Goal: Information Seeking & Learning: Learn about a topic

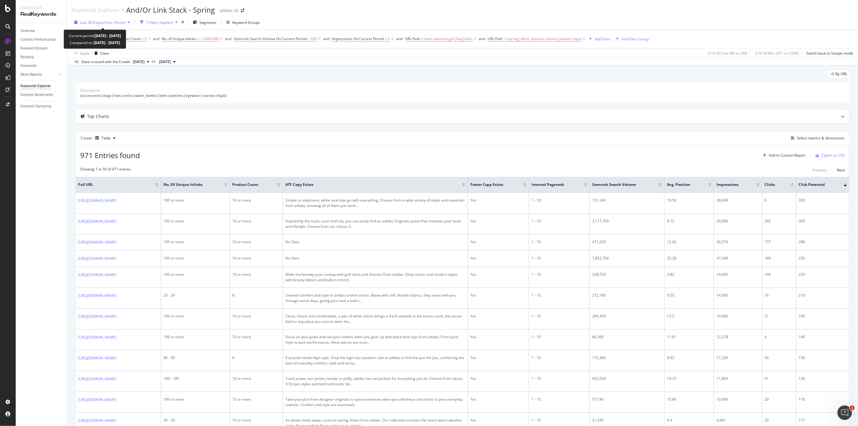
click at [98, 22] on span "Last 28 Days" at bounding box center [90, 22] width 21 height 5
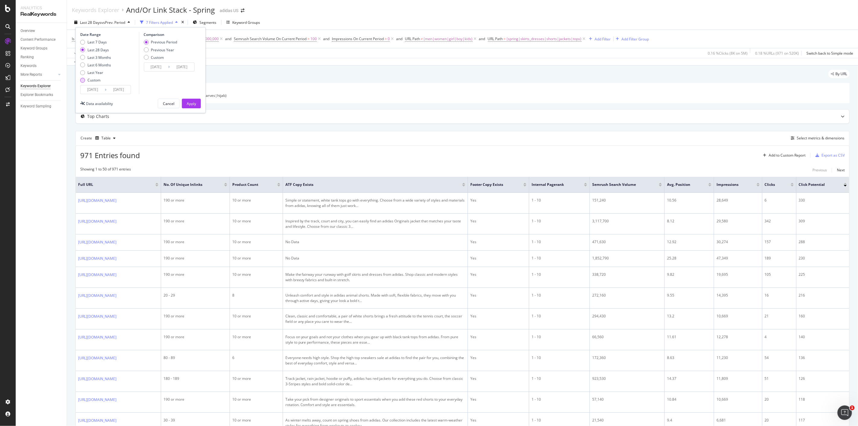
click at [96, 82] on div "Custom" at bounding box center [94, 80] width 13 height 5
click at [92, 90] on input "[DATE]" at bounding box center [93, 89] width 24 height 8
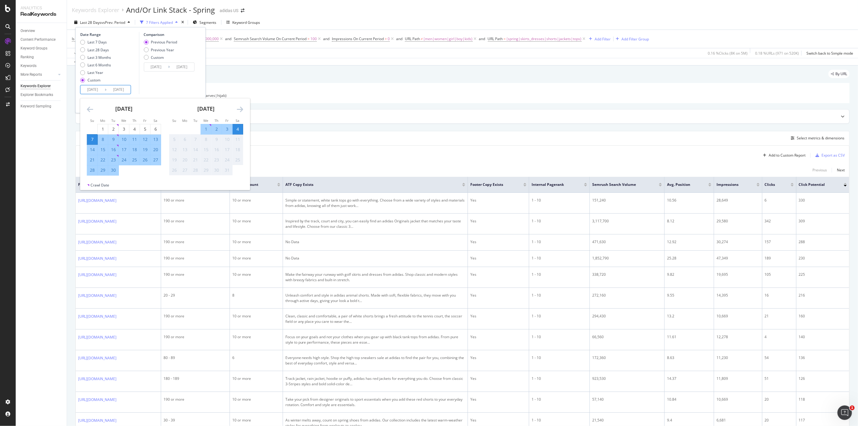
click at [91, 109] on icon "Move backward to switch to the previous month." at bounding box center [90, 109] width 6 height 7
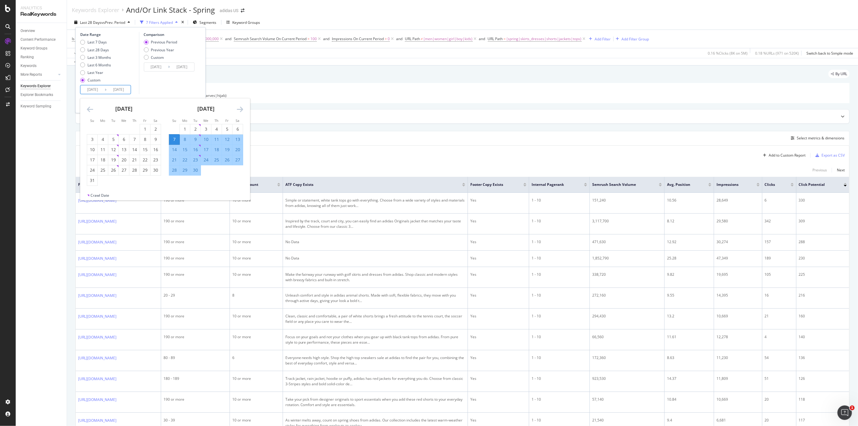
click at [91, 109] on icon "Move backward to switch to the previous month." at bounding box center [90, 109] width 6 height 7
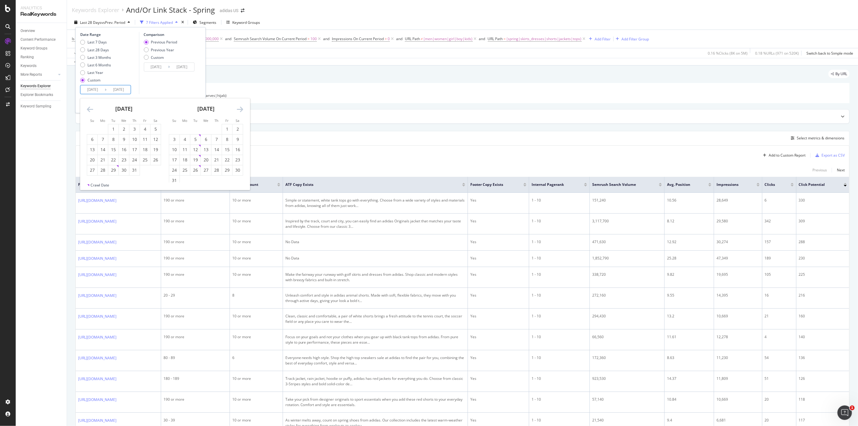
click at [91, 109] on icon "Move backward to switch to the previous month." at bounding box center [90, 109] width 6 height 7
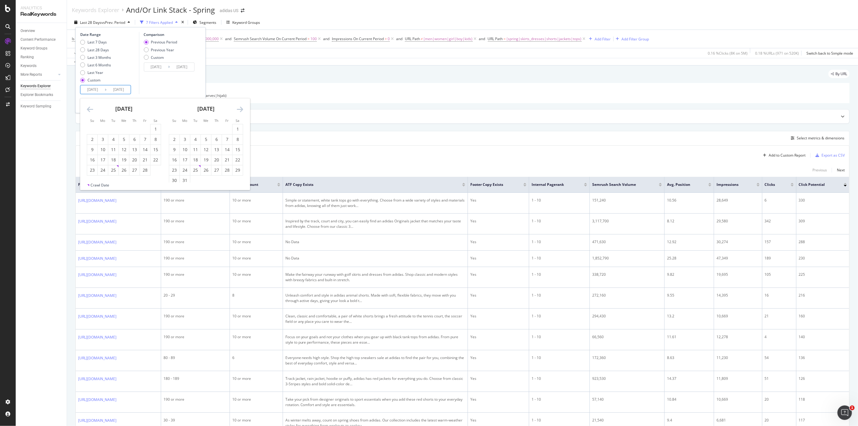
click at [93, 110] on icon "Move backward to switch to the previous month." at bounding box center [90, 109] width 6 height 7
click at [119, 128] on div "1" at bounding box center [124, 129] width 10 height 6
type input "[DATE]"
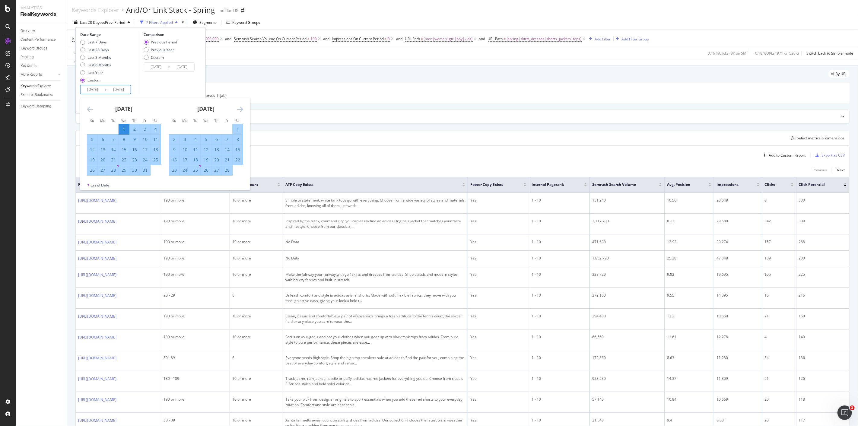
click at [123, 89] on input "[DATE]" at bounding box center [119, 89] width 24 height 8
click at [238, 109] on icon "Move forward to switch to the next month." at bounding box center [240, 109] width 6 height 7
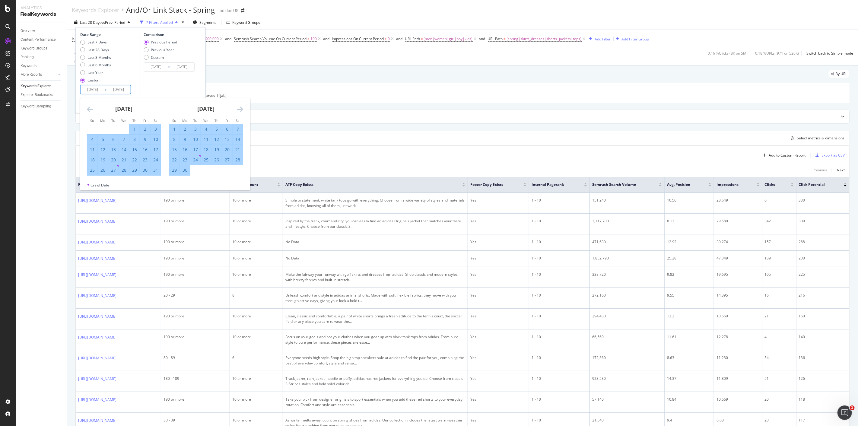
click at [238, 109] on icon "Move forward to switch to the next month." at bounding box center [240, 109] width 6 height 7
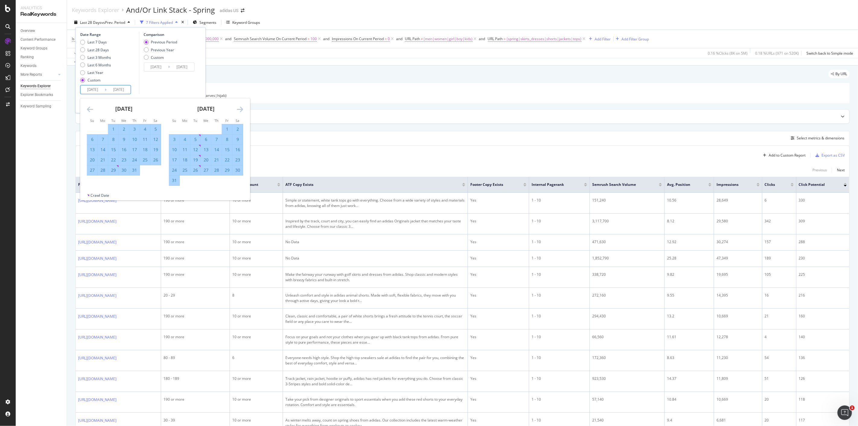
click at [238, 109] on icon "Move forward to switch to the next month." at bounding box center [240, 109] width 6 height 7
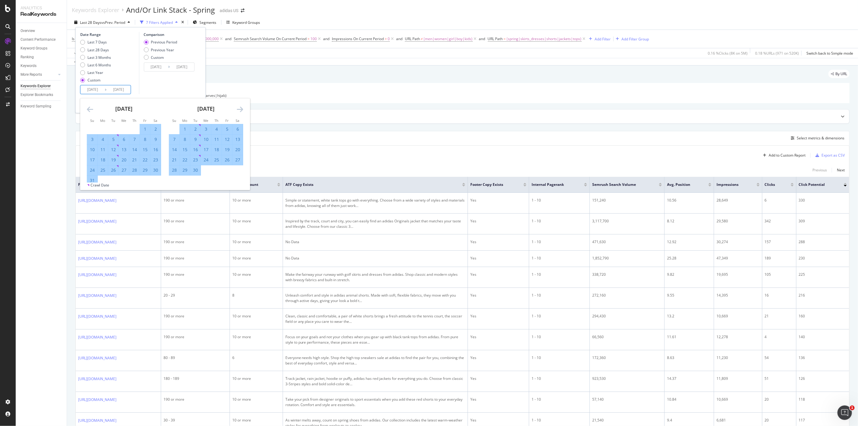
click at [240, 109] on icon "Move forward to switch to the next month." at bounding box center [240, 109] width 6 height 7
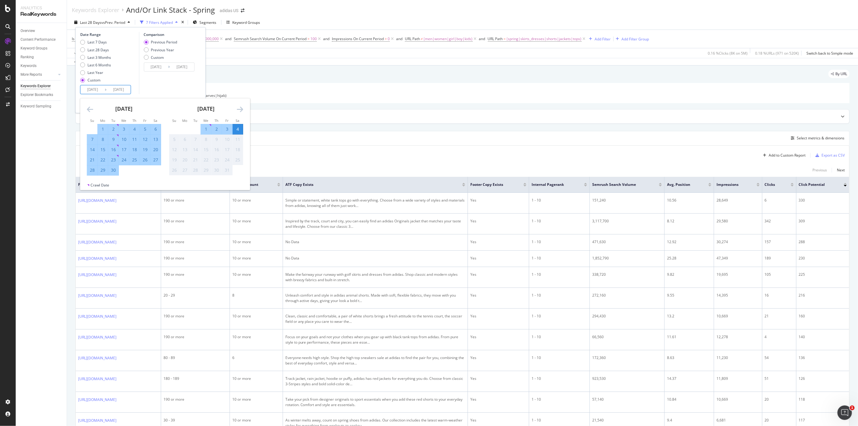
click at [230, 130] on div "3" at bounding box center [227, 129] width 10 height 6
type input "[DATE]"
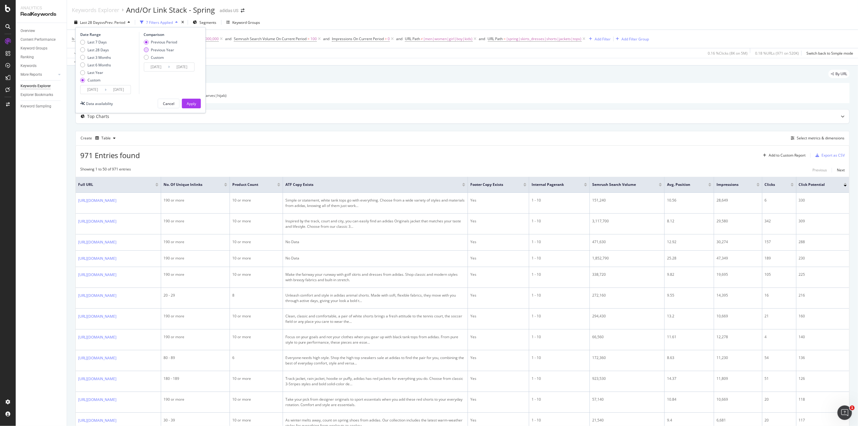
click at [154, 49] on div "Previous Year" at bounding box center [162, 49] width 23 height 5
type input "[DATE]"
click at [187, 101] on div "Apply" at bounding box center [191, 103] width 9 height 5
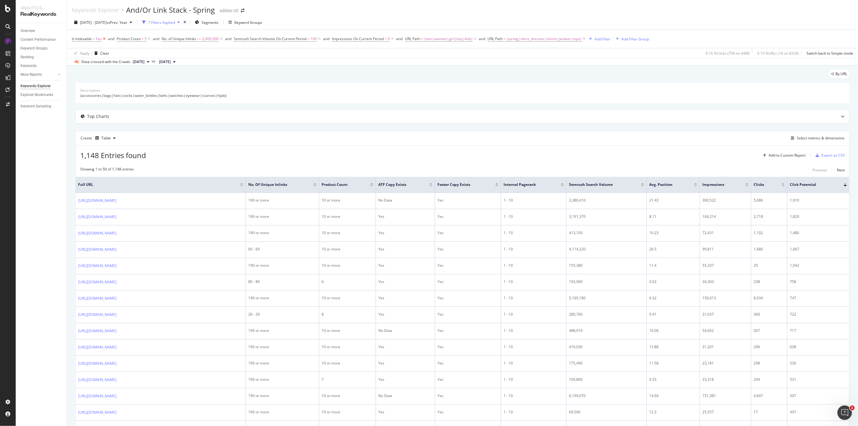
click at [104, 40] on icon at bounding box center [104, 39] width 5 height 6
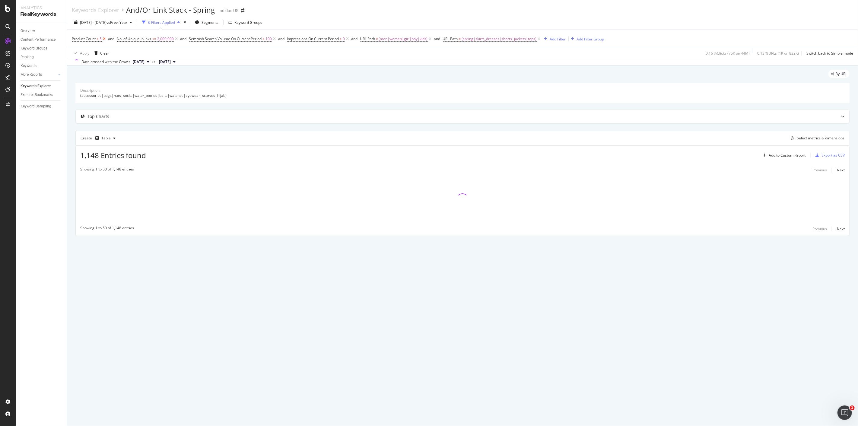
click at [104, 40] on icon at bounding box center [104, 39] width 5 height 6
click at [130, 38] on icon at bounding box center [131, 39] width 5 height 6
click at [157, 40] on icon at bounding box center [157, 39] width 5 height 6
click at [132, 39] on icon at bounding box center [132, 39] width 5 height 6
click at [185, 40] on span "(spring|skirts_dresses|shorts|jackets|tops)" at bounding box center [211, 39] width 75 height 8
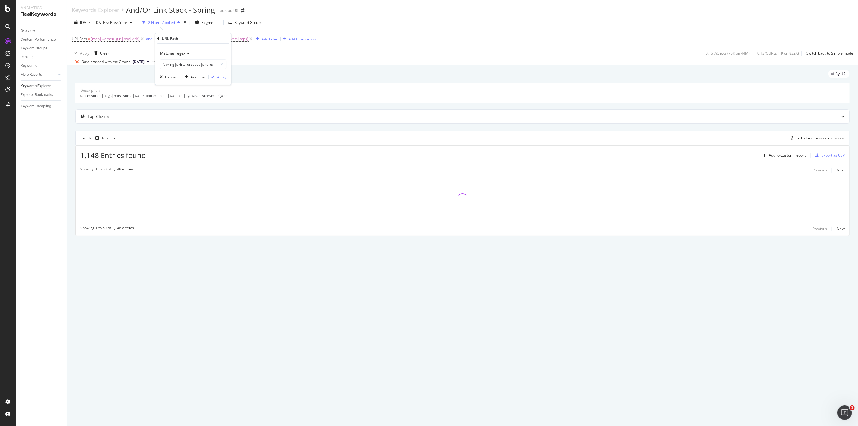
click at [186, 52] on icon at bounding box center [187, 54] width 4 height 4
click at [186, 53] on icon at bounding box center [187, 54] width 4 height 4
click at [196, 110] on div "Contains" at bounding box center [193, 113] width 65 height 8
click at [193, 60] on input "(spring|skirts_dresses|shorts|jackets|tops)" at bounding box center [188, 64] width 57 height 10
type input "spring"
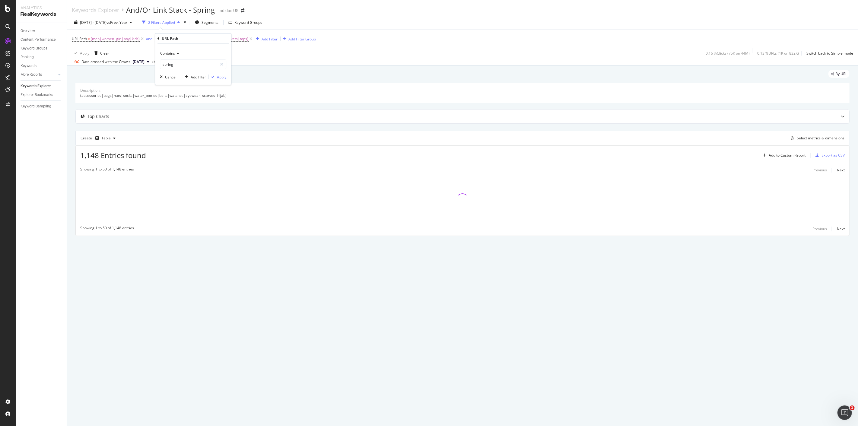
click at [224, 75] on div "Apply" at bounding box center [221, 77] width 9 height 5
click at [219, 41] on div "Add Filter" at bounding box center [216, 39] width 16 height 5
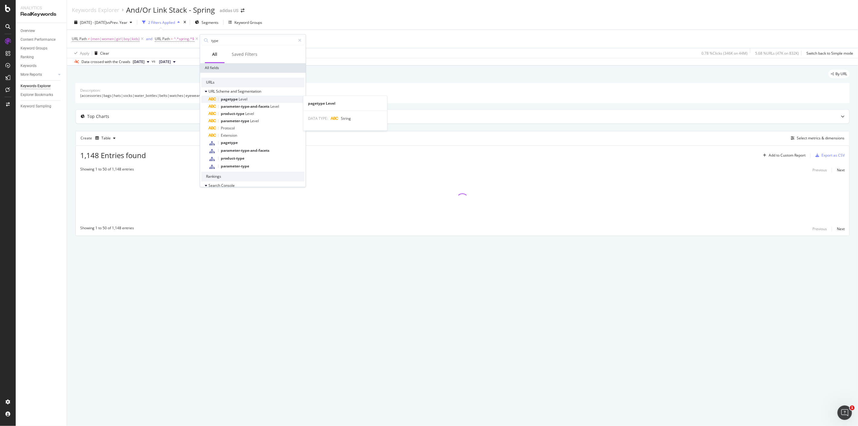
type input "type"
click at [256, 102] on div "pagetype Level" at bounding box center [256, 99] width 96 height 7
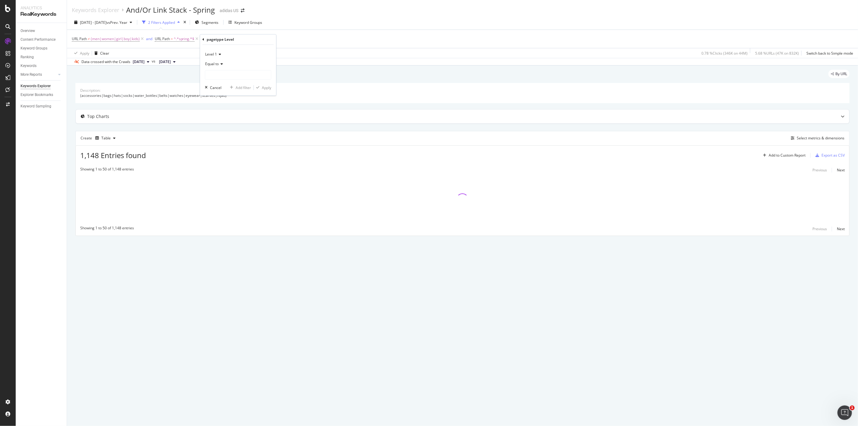
click at [211, 55] on span "Level 1" at bounding box center [211, 54] width 12 height 5
click at [251, 49] on div "Level 1 Level 1 Level 2 Level 3 Level 4 Level 5 Level 6 Equal to Cancel Add fil…" at bounding box center [238, 70] width 76 height 51
click at [221, 64] on icon at bounding box center [221, 64] width 4 height 4
click at [218, 77] on span "Equal to" at bounding box center [215, 76] width 15 height 5
click at [218, 77] on input "text" at bounding box center [238, 75] width 66 height 10
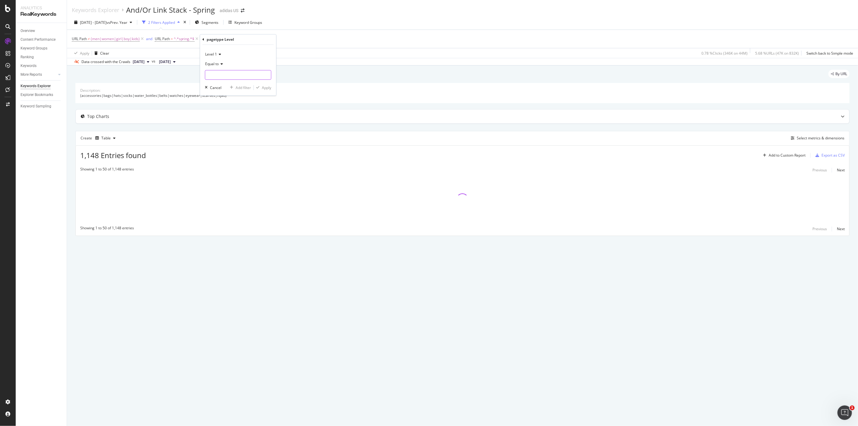
click at [224, 77] on input "text" at bounding box center [238, 75] width 66 height 10
click at [226, 71] on input "text" at bounding box center [238, 75] width 66 height 10
click at [223, 82] on span "PLP" at bounding box center [227, 82] width 40 height 5
type input "PLP"
click at [264, 88] on div "Apply" at bounding box center [266, 87] width 9 height 5
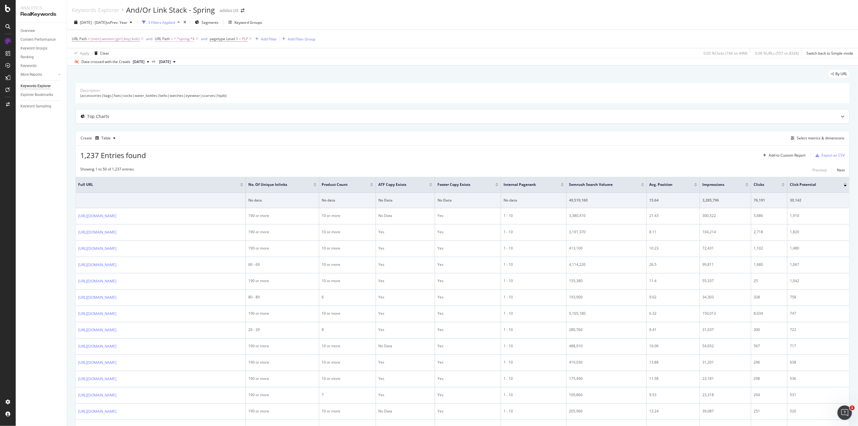
click at [180, 43] on span "^.*spring.*$" at bounding box center [184, 39] width 21 height 8
click at [180, 64] on input "spring" at bounding box center [188, 64] width 57 height 10
click at [197, 62] on input "spring" at bounding box center [188, 64] width 57 height 10
click at [216, 75] on div "button" at bounding box center [213, 77] width 8 height 4
click at [184, 38] on span "^.*spring.*$" at bounding box center [184, 39] width 21 height 8
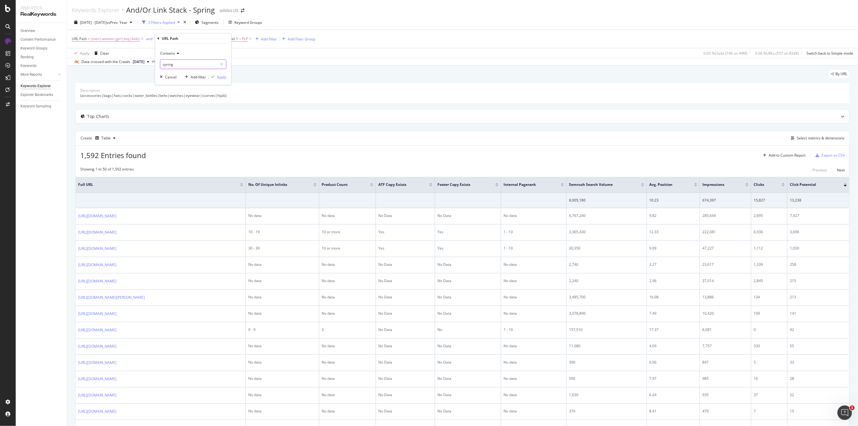
click at [183, 64] on input "spring" at bounding box center [188, 64] width 57 height 10
click at [222, 77] on div "Apply" at bounding box center [221, 77] width 9 height 5
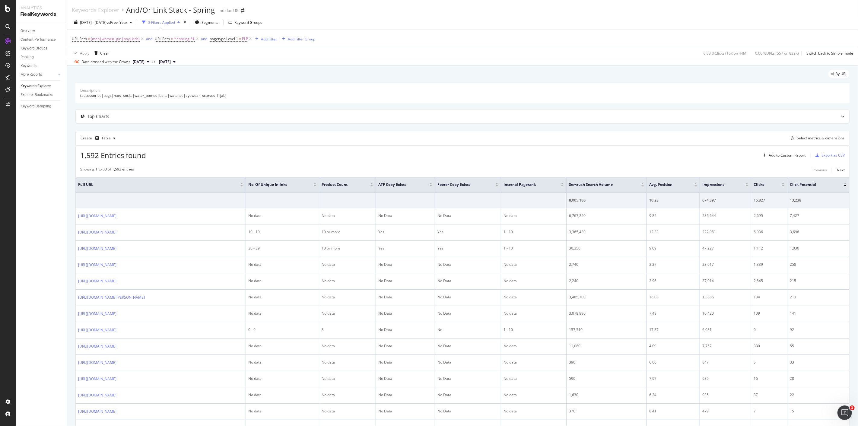
click at [271, 37] on div "Add Filter" at bounding box center [269, 39] width 16 height 5
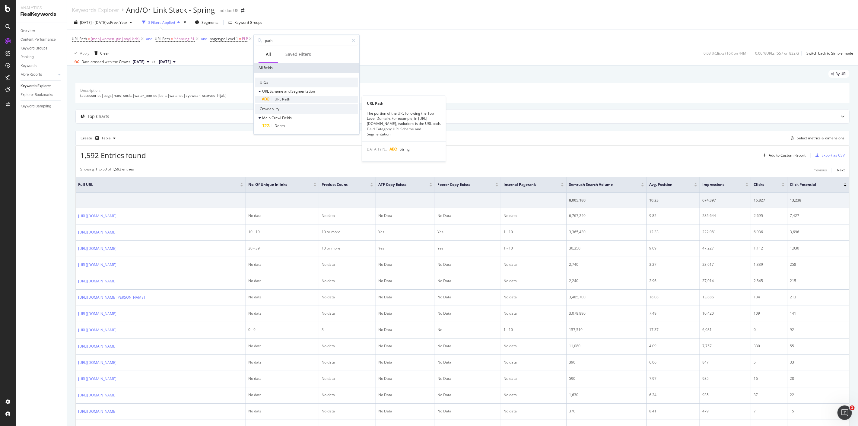
type input "path"
click at [288, 98] on span "Path" at bounding box center [286, 99] width 8 height 5
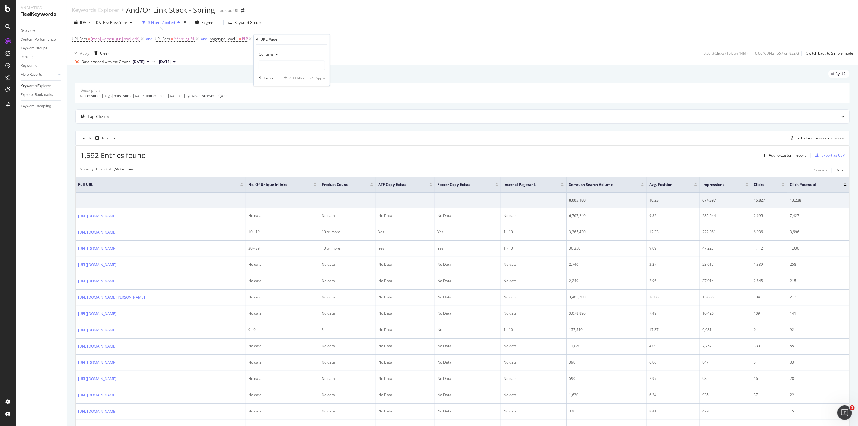
click at [273, 53] on span "Contains" at bounding box center [266, 54] width 15 height 5
click at [287, 123] on span "Doesn't contain" at bounding box center [275, 121] width 26 height 5
click at [284, 68] on input "text" at bounding box center [292, 65] width 66 height 10
click at [269, 40] on div "Add Filter" at bounding box center [269, 39] width 16 height 5
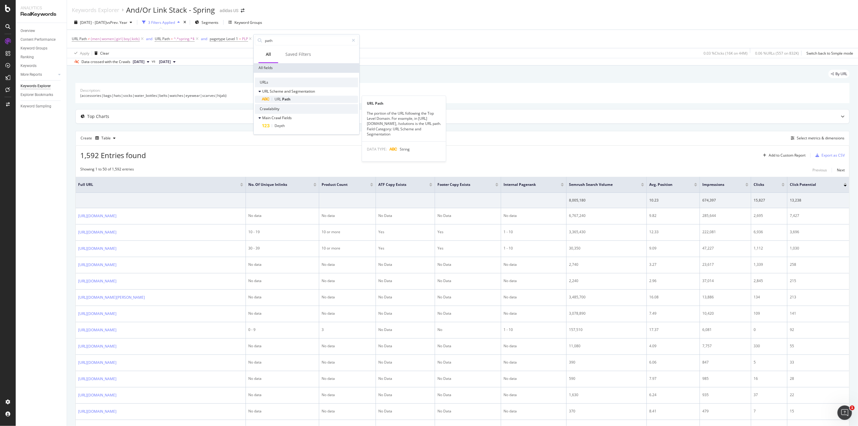
click at [294, 99] on div "URL Path" at bounding box center [310, 99] width 96 height 7
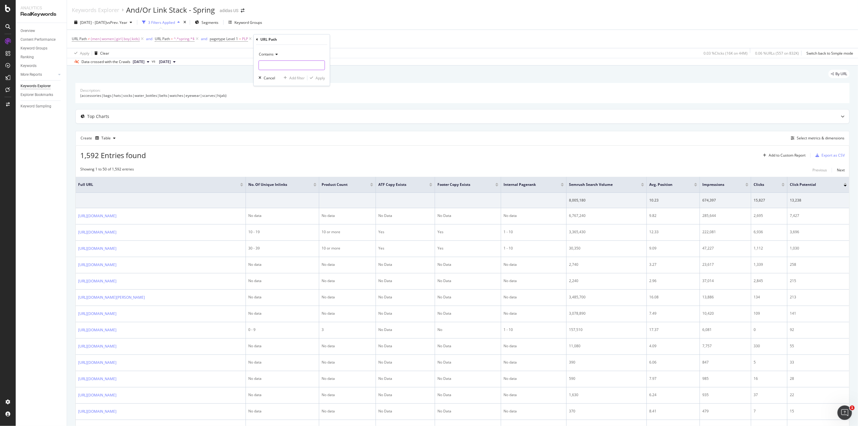
click at [279, 65] on input "text" at bounding box center [292, 65] width 66 height 10
type input "grid"
click at [272, 55] on span "Contains" at bounding box center [266, 54] width 15 height 5
click at [289, 125] on div "Doesn't contain" at bounding box center [292, 122] width 65 height 8
click at [285, 68] on input "grid" at bounding box center [287, 65] width 57 height 10
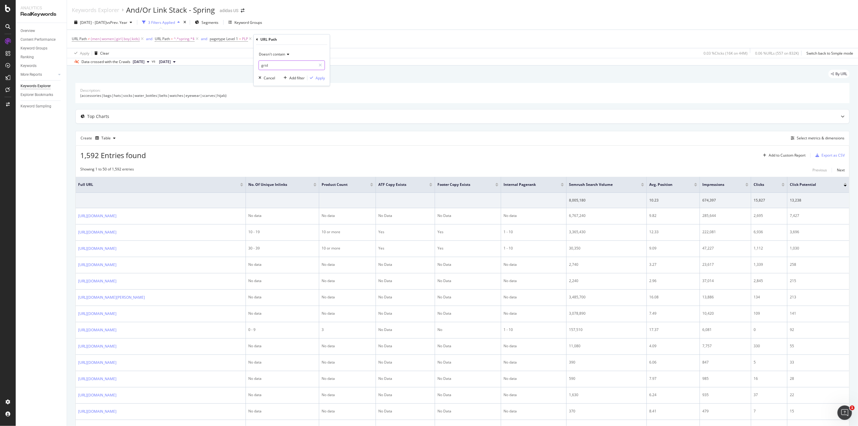
click at [288, 67] on input "grid" at bounding box center [287, 65] width 57 height 10
click at [273, 36] on div "Add Filter" at bounding box center [265, 39] width 24 height 7
click at [285, 97] on span "Path" at bounding box center [286, 99] width 8 height 5
click at [283, 68] on input "text" at bounding box center [292, 65] width 66 height 10
type input "?grid"
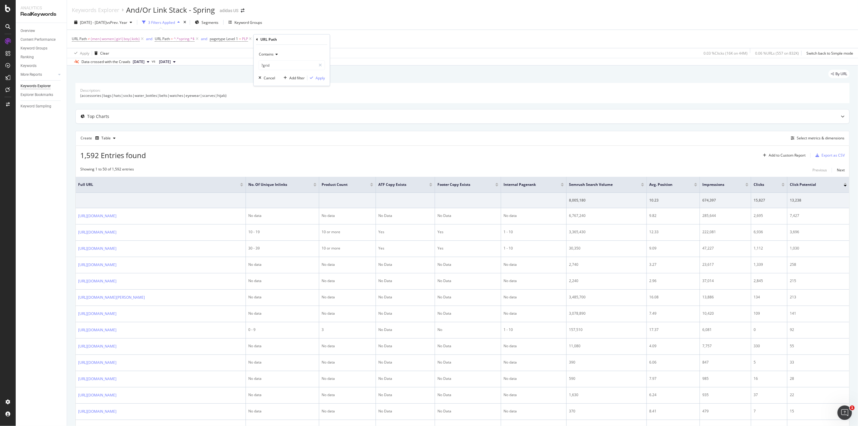
click at [276, 52] on div "Contains" at bounding box center [292, 54] width 66 height 10
click at [282, 119] on span "Doesn't contain" at bounding box center [275, 121] width 26 height 5
click at [290, 65] on input "?grid" at bounding box center [287, 65] width 57 height 10
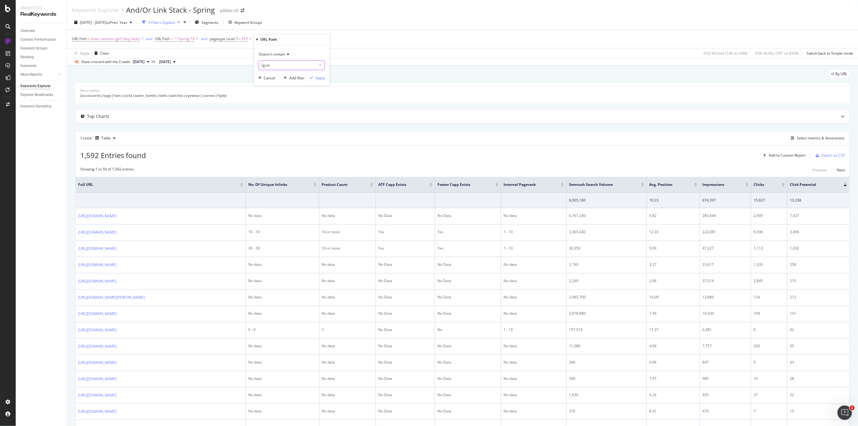
click at [290, 65] on input "?grid" at bounding box center [287, 65] width 57 height 10
click at [288, 65] on input "?grid" at bounding box center [287, 65] width 57 height 10
click at [296, 66] on input "?grid" at bounding box center [287, 65] width 57 height 10
click at [313, 77] on icon "button" at bounding box center [311, 78] width 3 height 4
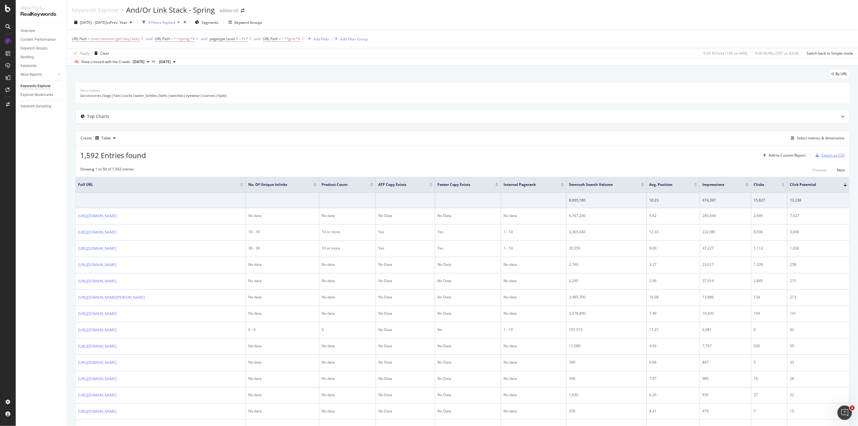
click at [822, 157] on div "Export as CSV" at bounding box center [833, 155] width 23 height 5
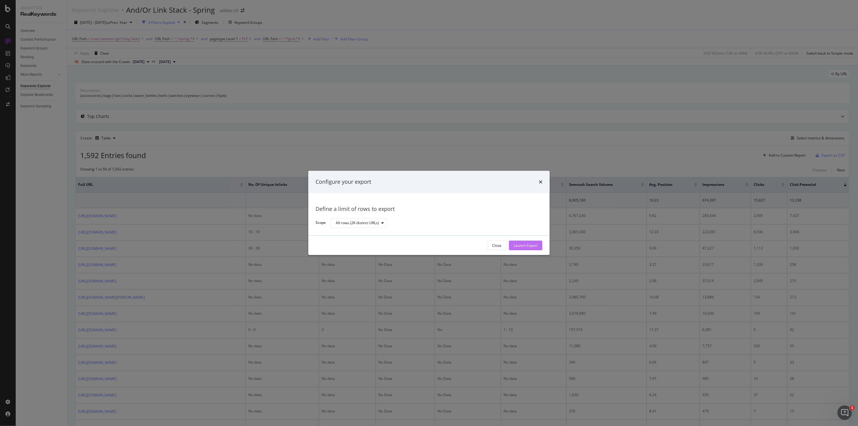
click at [533, 247] on div "Launch Export" at bounding box center [526, 245] width 24 height 5
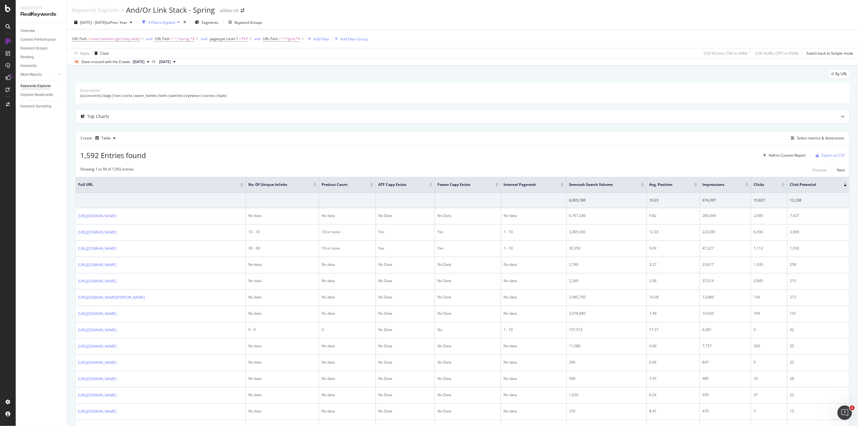
click at [589, 143] on div "Create Table Select metrics & dimensions" at bounding box center [462, 138] width 774 height 14
click at [830, 157] on div "Export as CSV" at bounding box center [833, 155] width 23 height 5
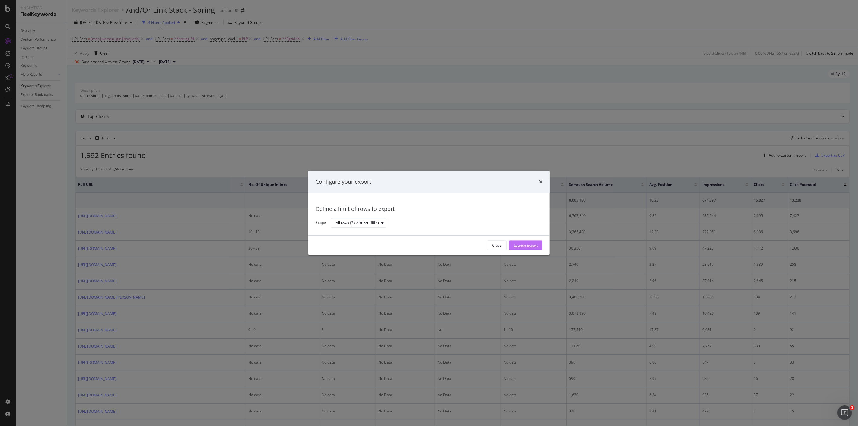
click at [541, 246] on button "Launch Export" at bounding box center [525, 246] width 33 height 10
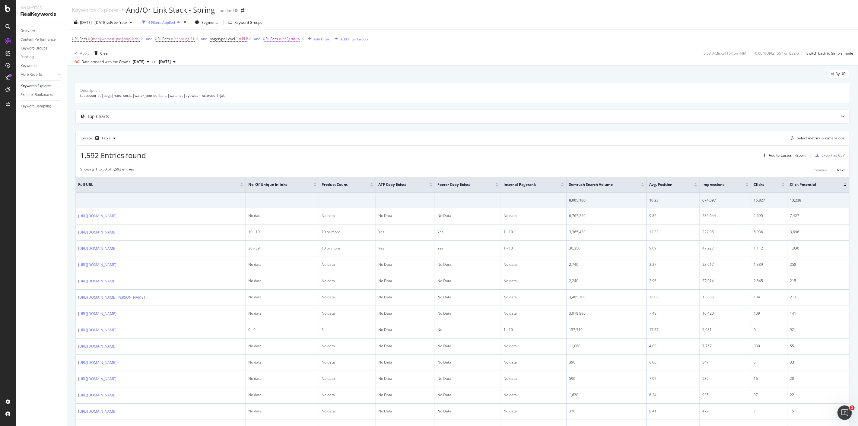
click at [276, 38] on span "URL Path" at bounding box center [270, 38] width 15 height 5
click at [302, 111] on div "Top Charts" at bounding box center [463, 117] width 774 height 14
